Goal: Transaction & Acquisition: Purchase product/service

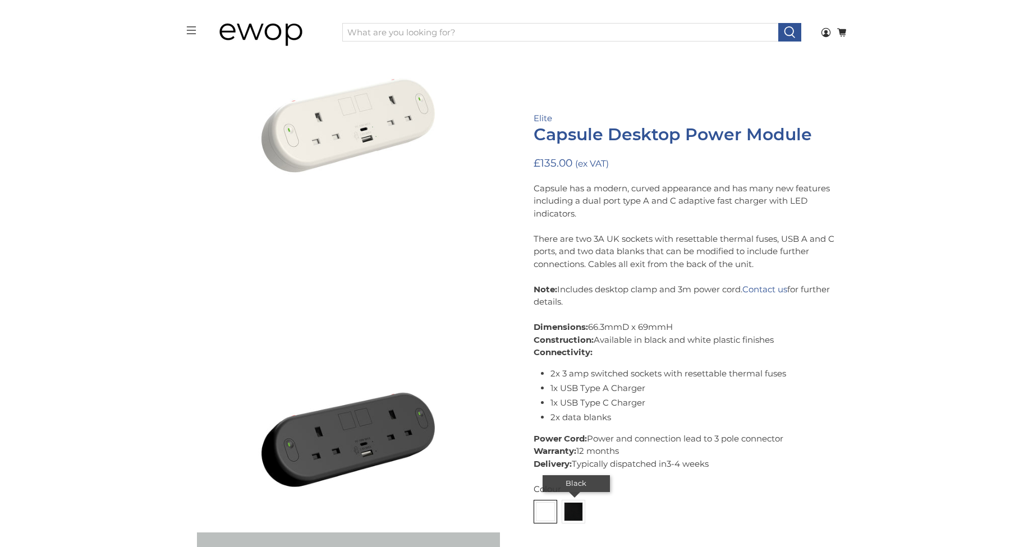
click at [572, 505] on img at bounding box center [573, 512] width 18 height 18
click at [0, 0] on input "radio" at bounding box center [0, 0] width 0 height 0
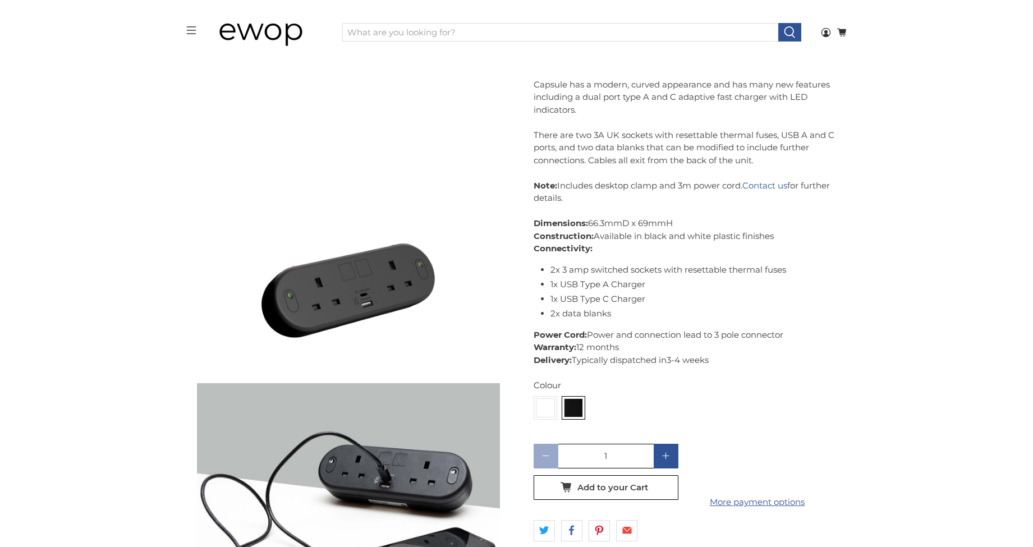
scroll to position [385, 0]
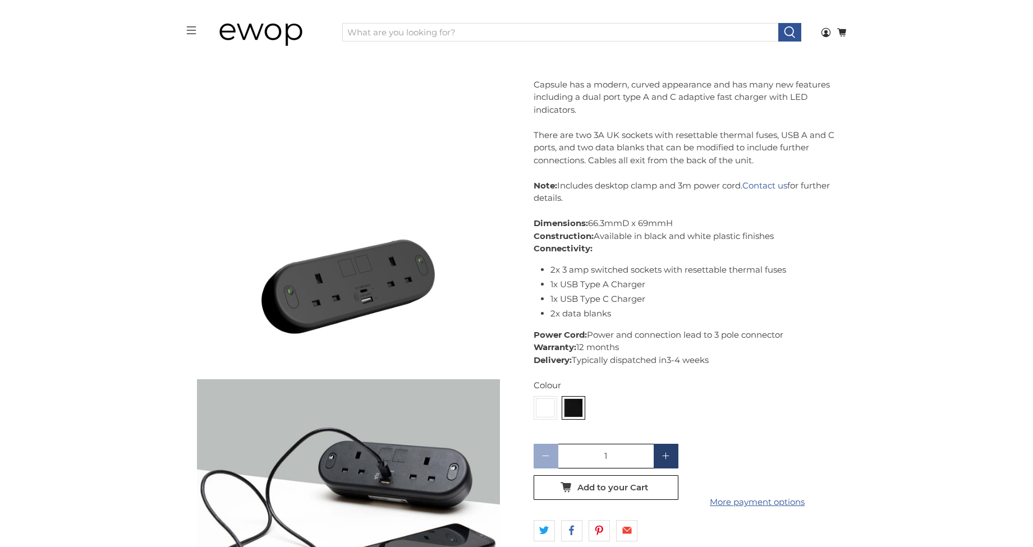
click at [666, 453] on polygon at bounding box center [665, 456] width 7 height 7
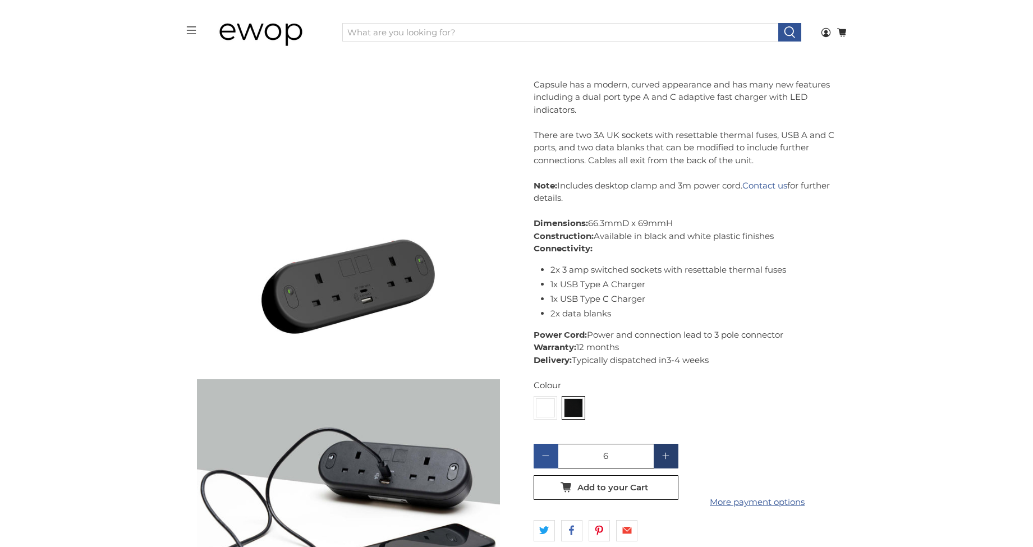
click at [666, 453] on polygon at bounding box center [665, 456] width 7 height 7
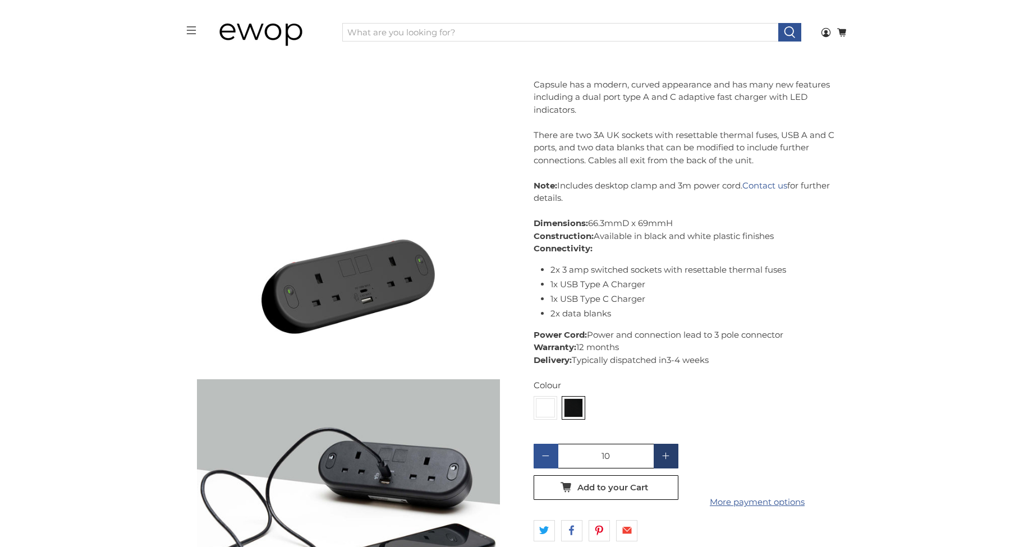
type input "11"
click at [658, 483] on button "Add to your Cart" at bounding box center [606, 487] width 145 height 25
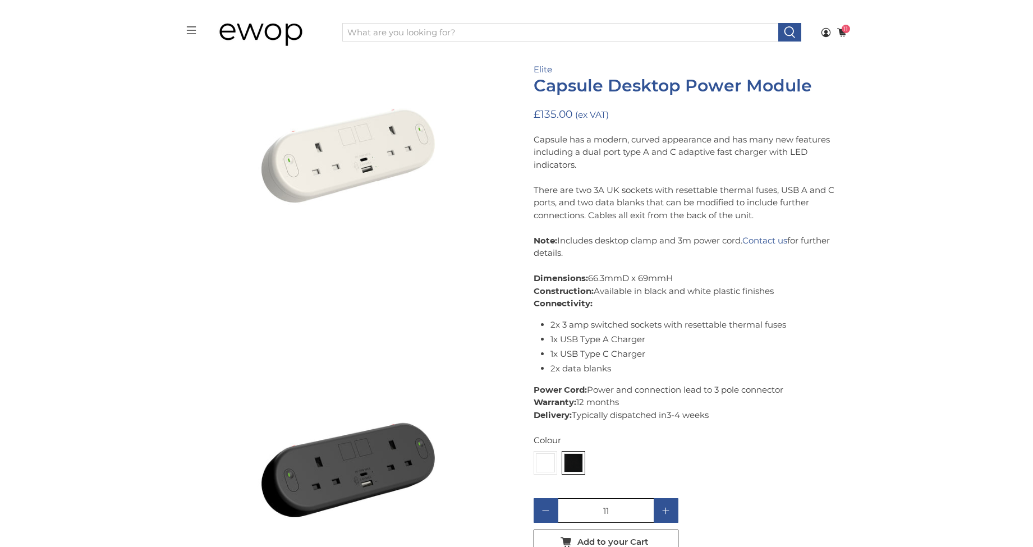
scroll to position [259, 0]
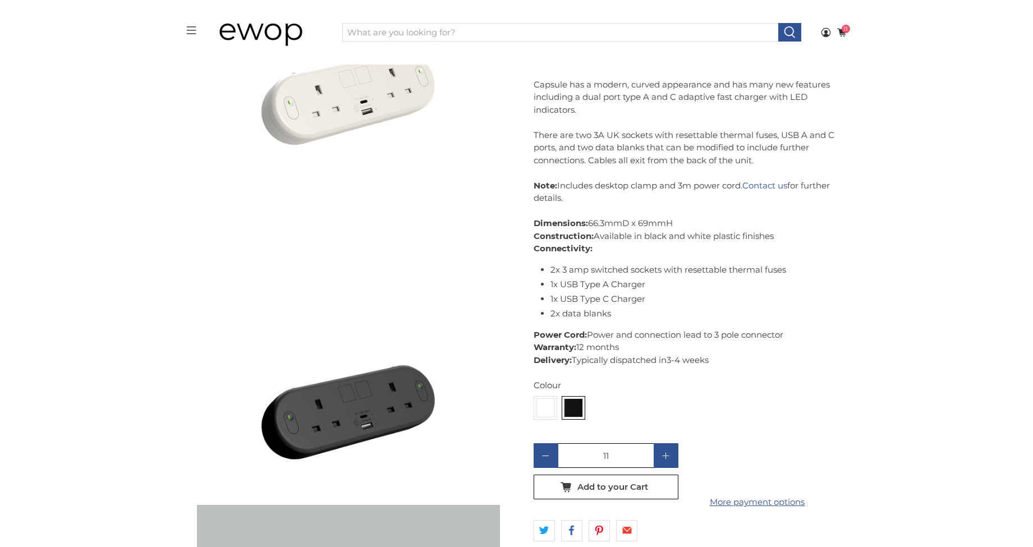
click at [858, 33] on header "menu [GEOGRAPHIC_DATA] Login 11 Cart Shopping Cart 11 Your Cart is Empty Contin…" at bounding box center [516, 32] width 1033 height 65
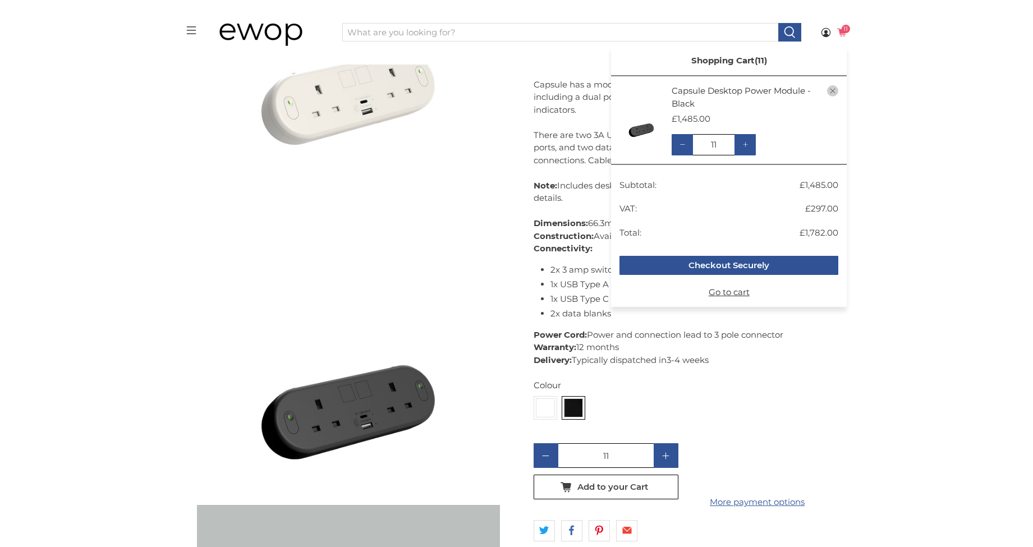
click at [847, 36] on icon at bounding box center [841, 32] width 10 height 10
